Goal: Book appointment/travel/reservation

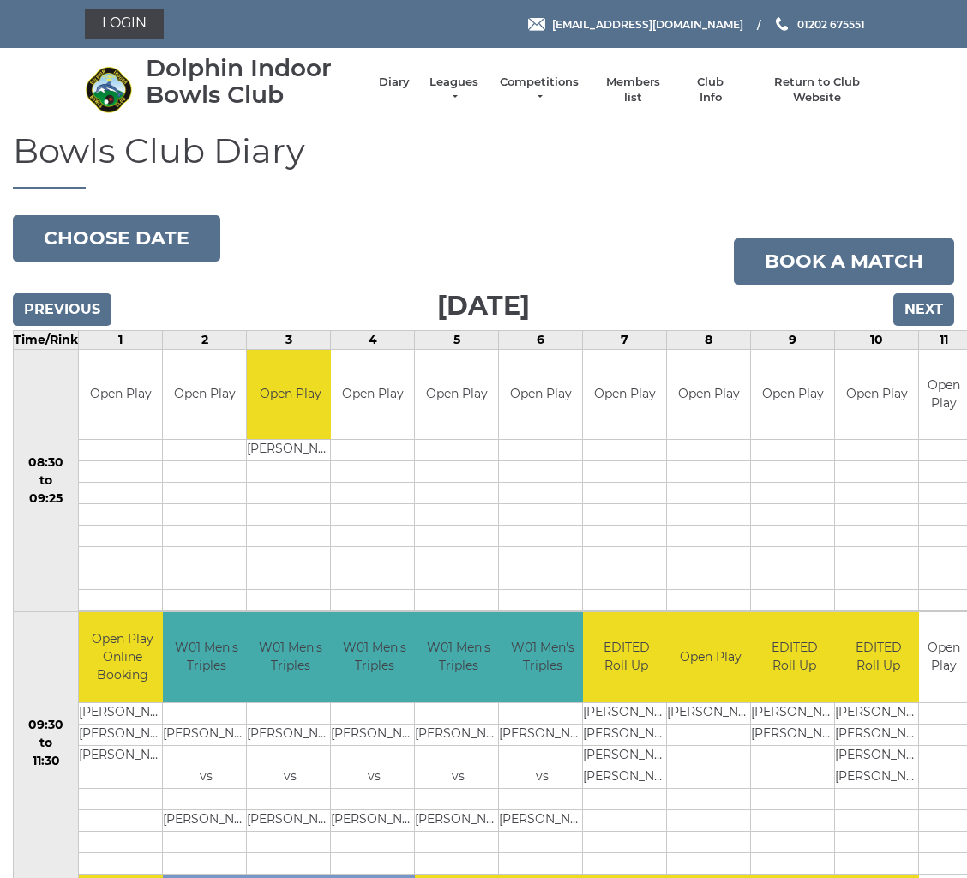
click at [929, 304] on input "Next" at bounding box center [923, 309] width 61 height 33
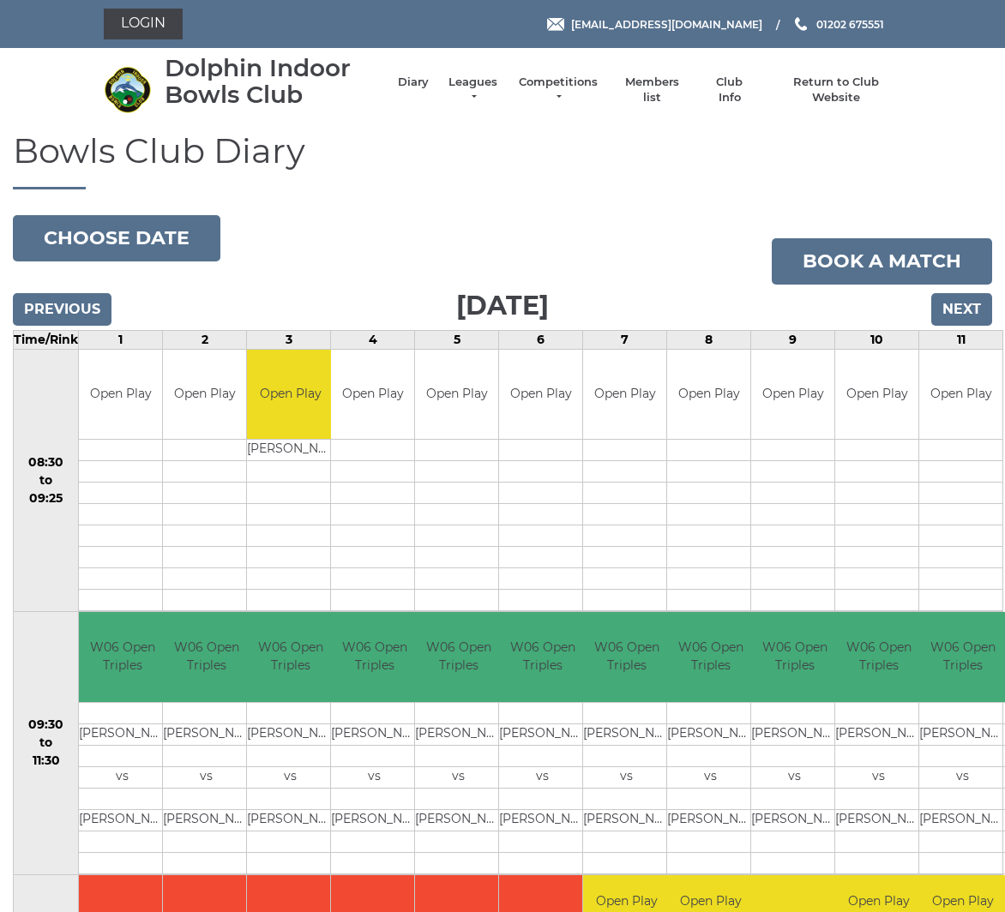
click at [954, 311] on input "Next" at bounding box center [961, 309] width 61 height 33
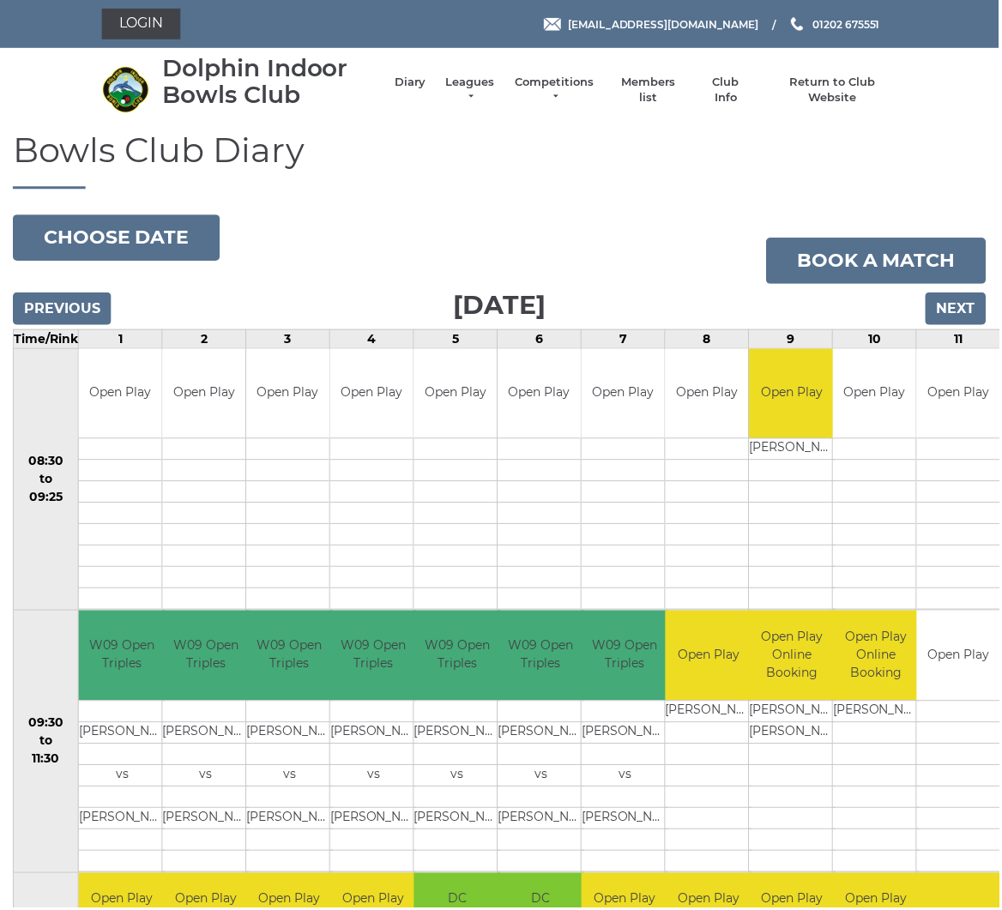
click at [953, 308] on input "Next" at bounding box center [958, 309] width 61 height 33
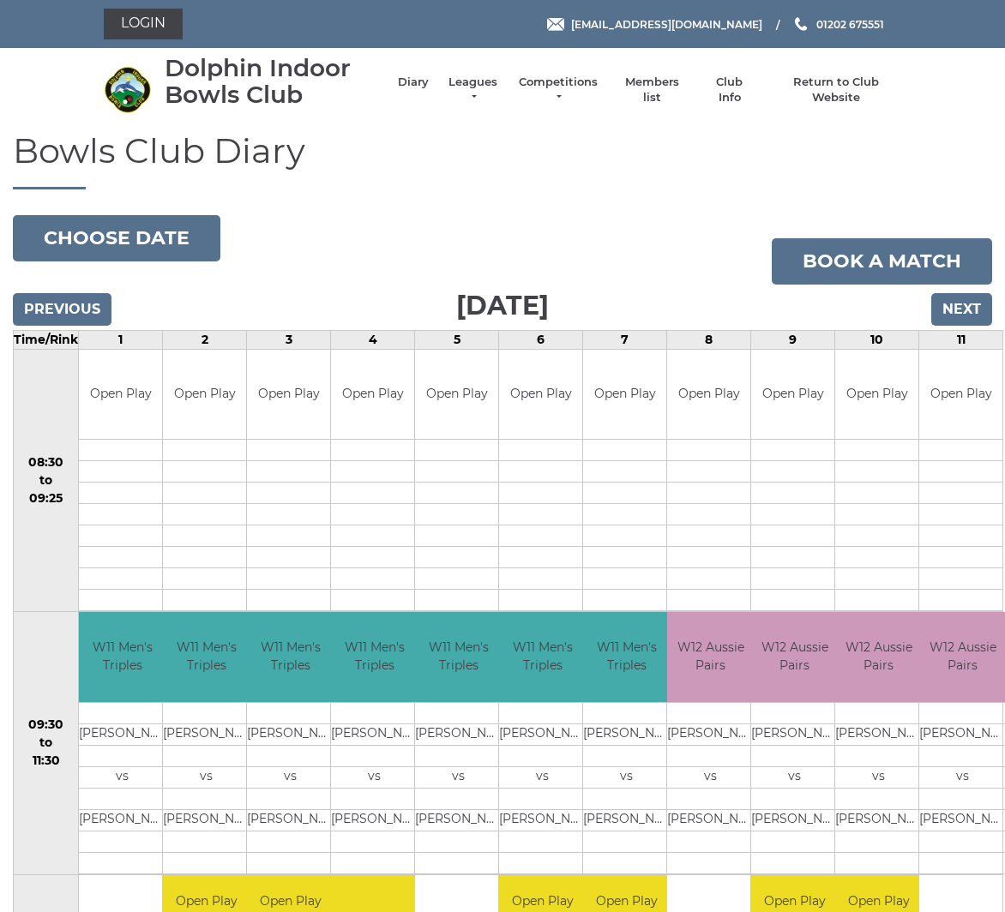
click at [962, 304] on input "Next" at bounding box center [961, 309] width 61 height 33
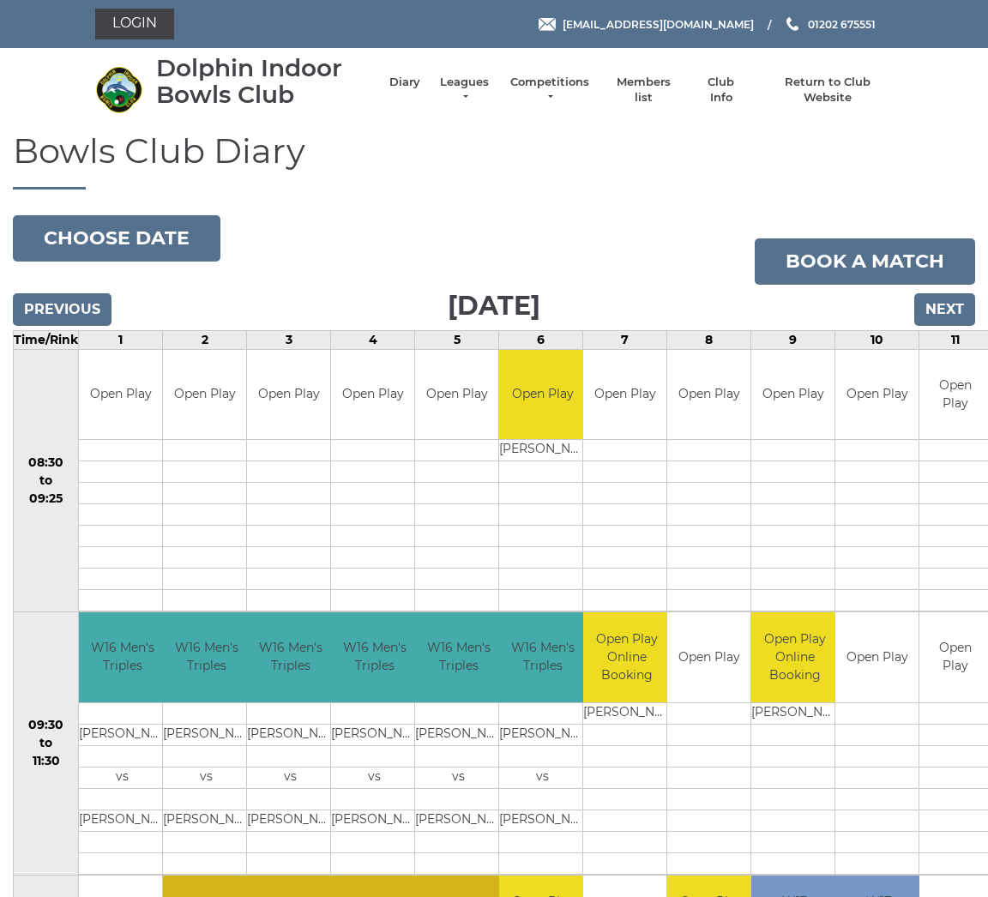
click at [81, 318] on input "Previous" at bounding box center [62, 309] width 99 height 33
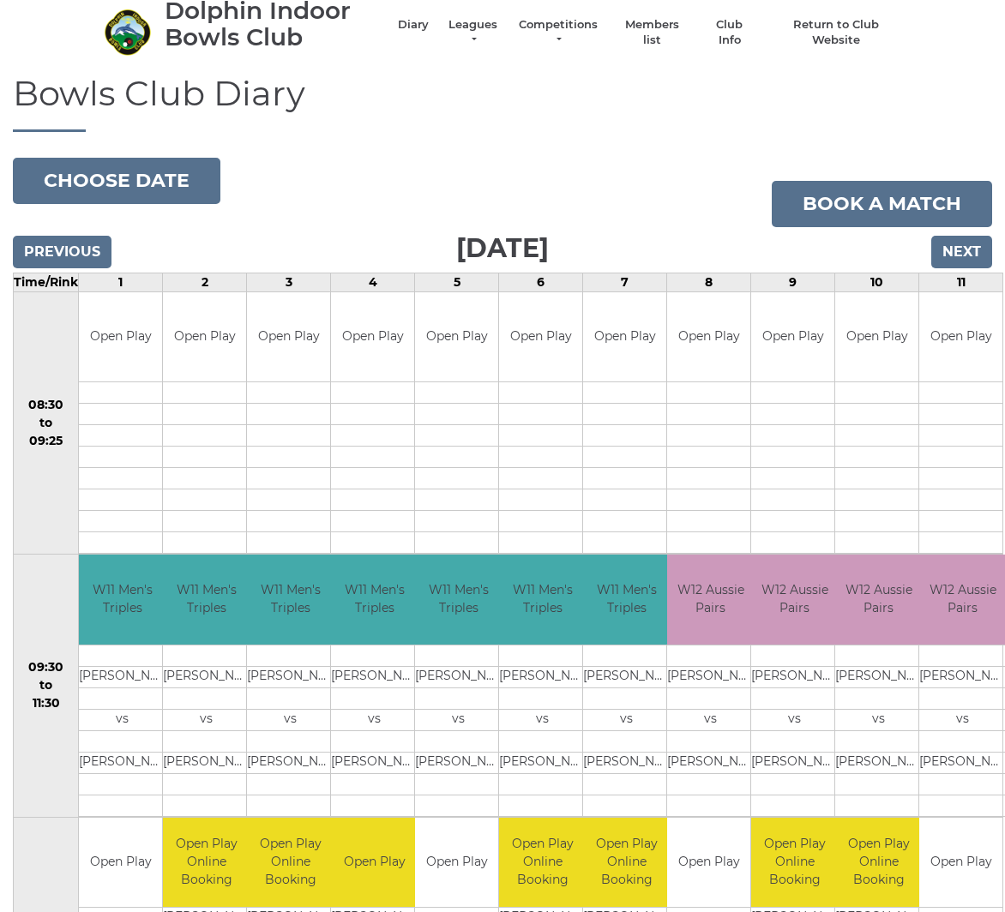
scroll to position [57, 0]
click at [959, 248] on input "Next" at bounding box center [961, 252] width 61 height 33
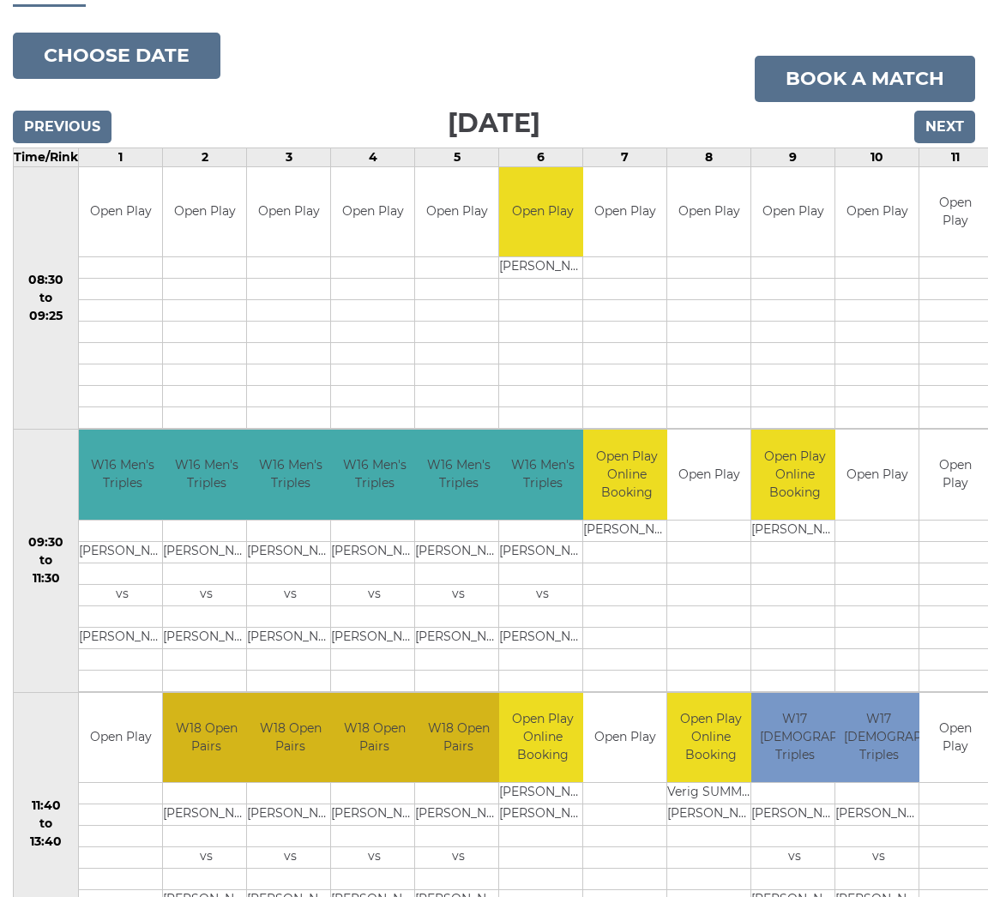
scroll to position [185, 0]
